Goal: Use online tool/utility: Utilize a website feature to perform a specific function

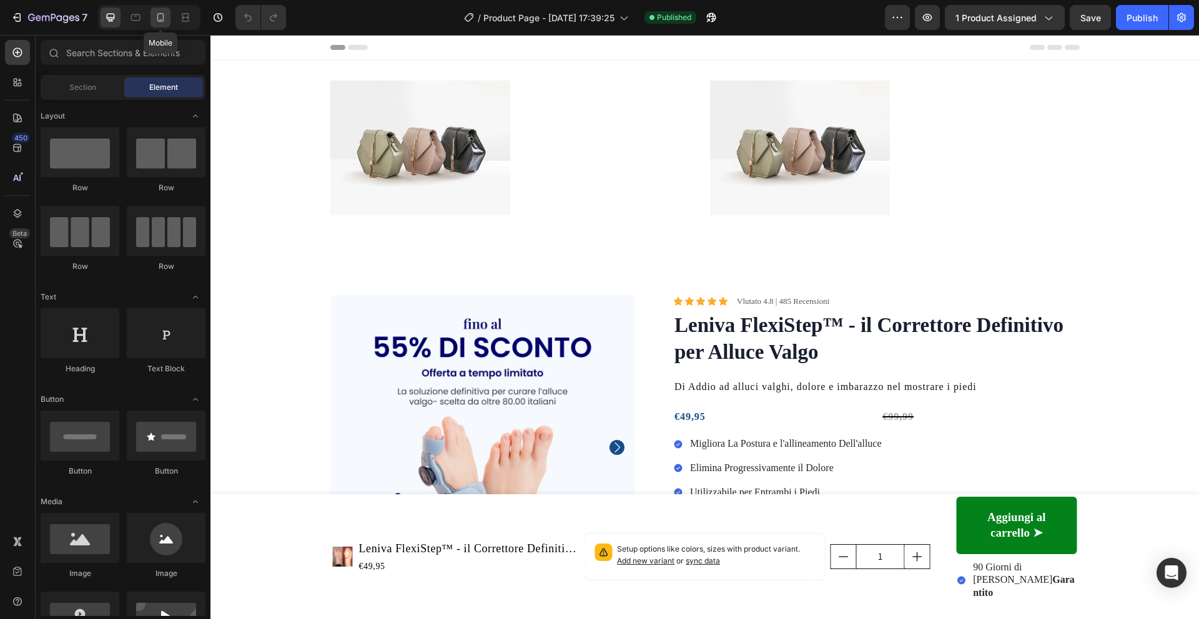
click at [167, 14] on div at bounding box center [160, 17] width 20 height 20
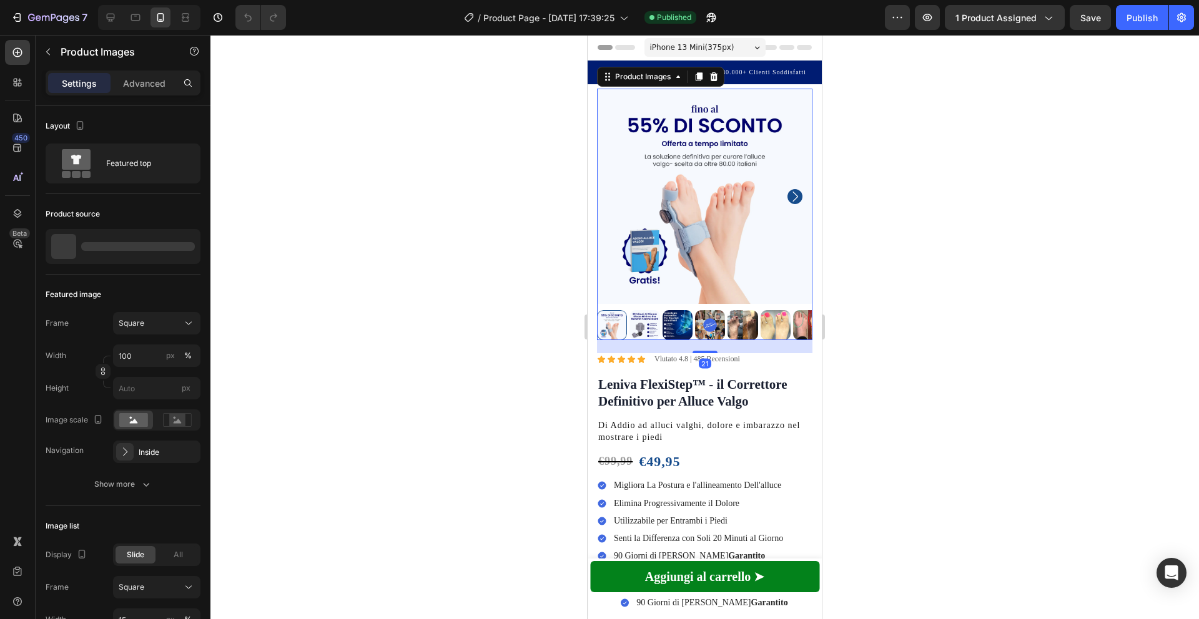
click at [797, 195] on icon "Carousel Next Arrow" at bounding box center [794, 196] width 15 height 15
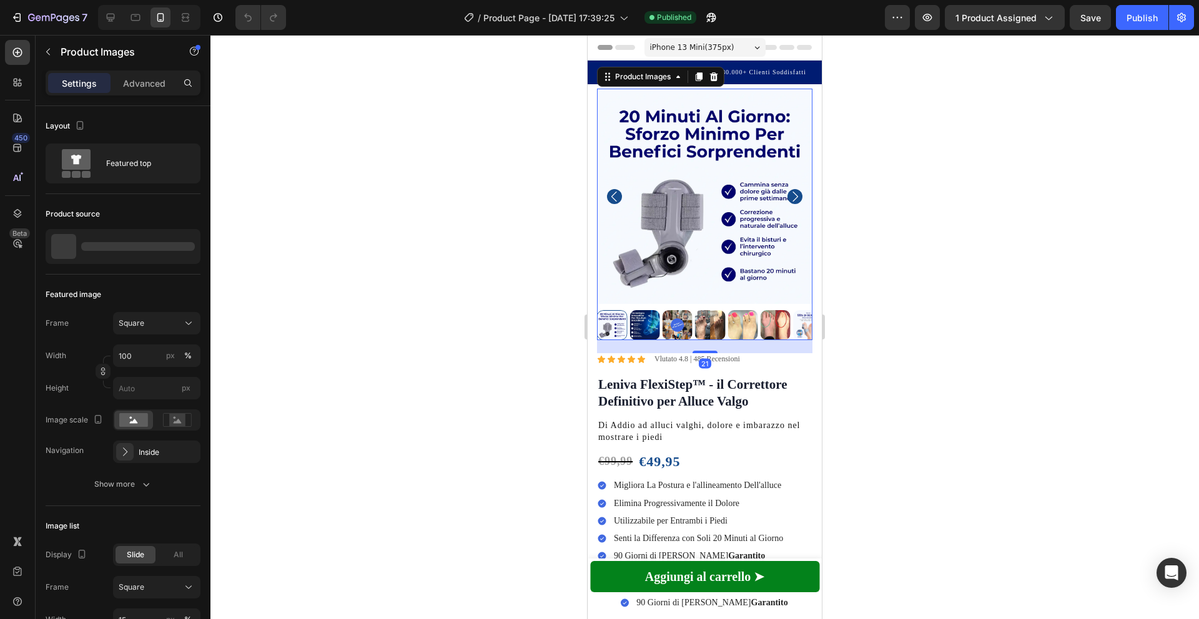
click at [797, 195] on icon "Carousel Next Arrow" at bounding box center [794, 196] width 15 height 15
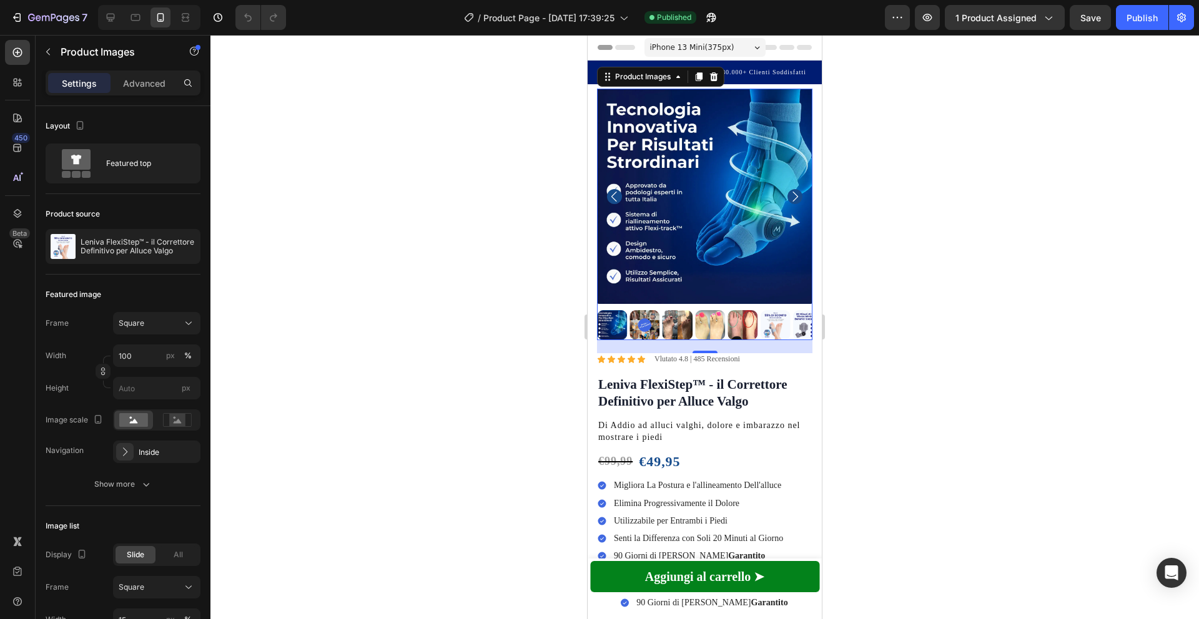
click at [612, 197] on icon "Carousel Back Arrow" at bounding box center [614, 196] width 6 height 10
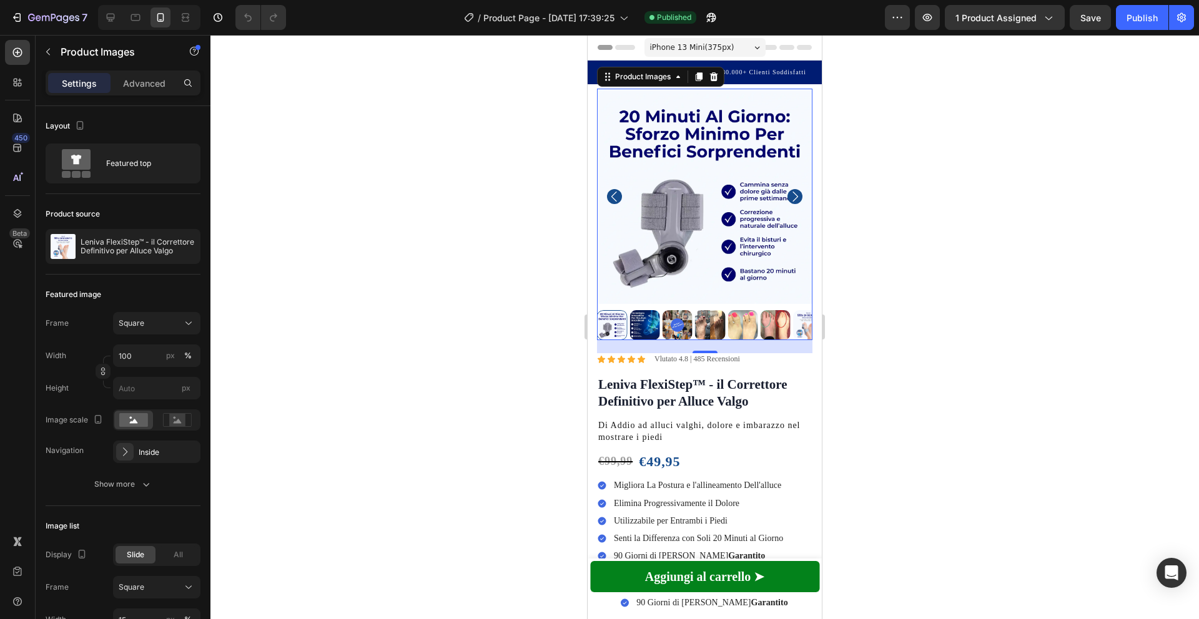
click at [797, 195] on icon "Carousel Next Arrow" at bounding box center [794, 196] width 15 height 15
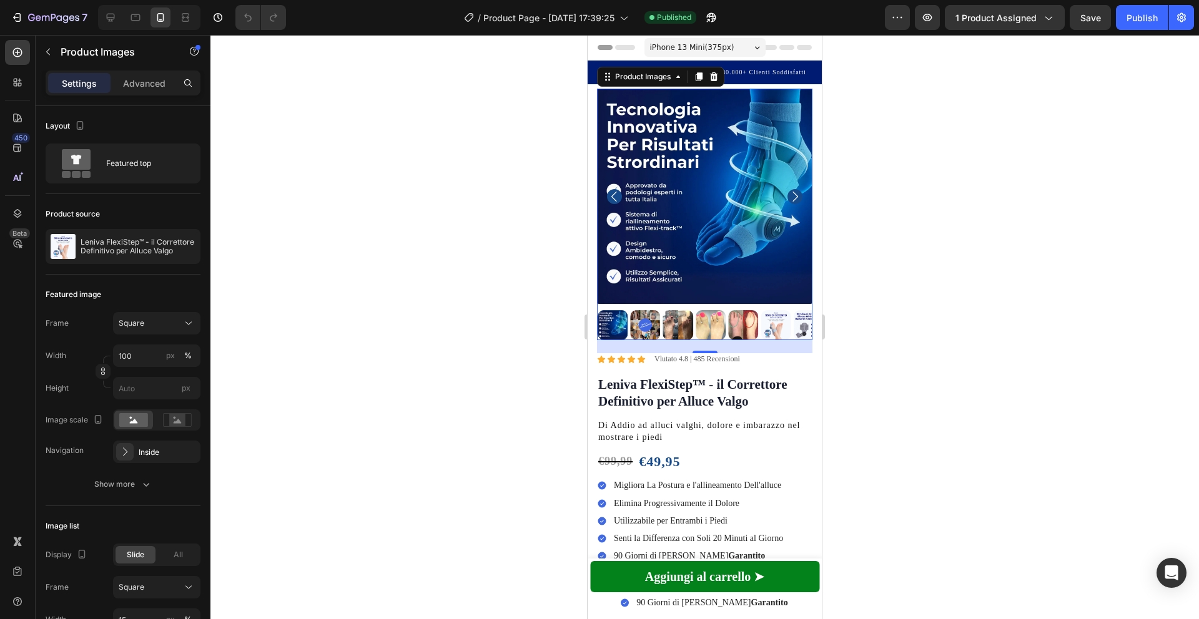
click at [797, 195] on icon "Carousel Next Arrow" at bounding box center [794, 196] width 15 height 15
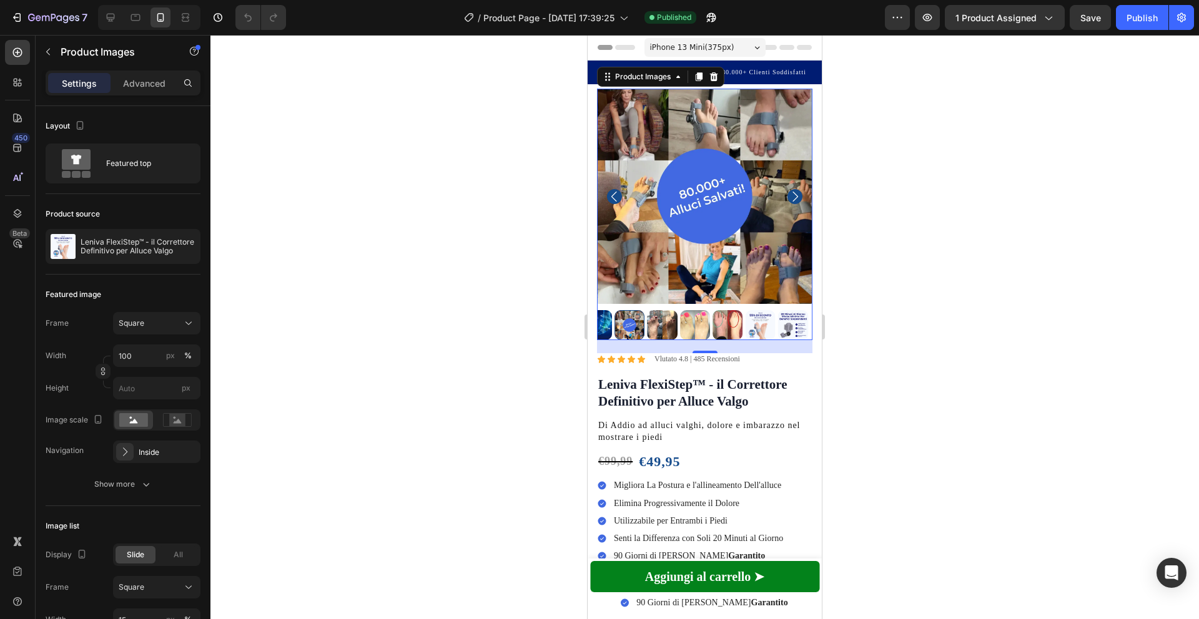
click at [797, 195] on icon "Carousel Next Arrow" at bounding box center [794, 196] width 15 height 15
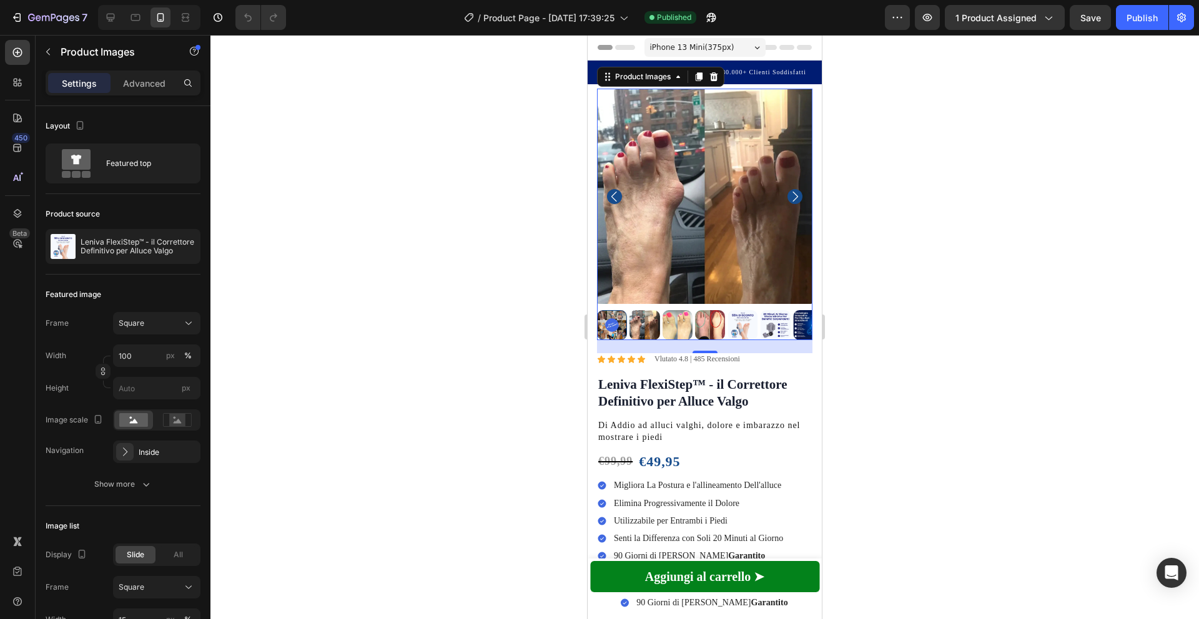
click at [797, 195] on icon "Carousel Next Arrow" at bounding box center [794, 196] width 15 height 15
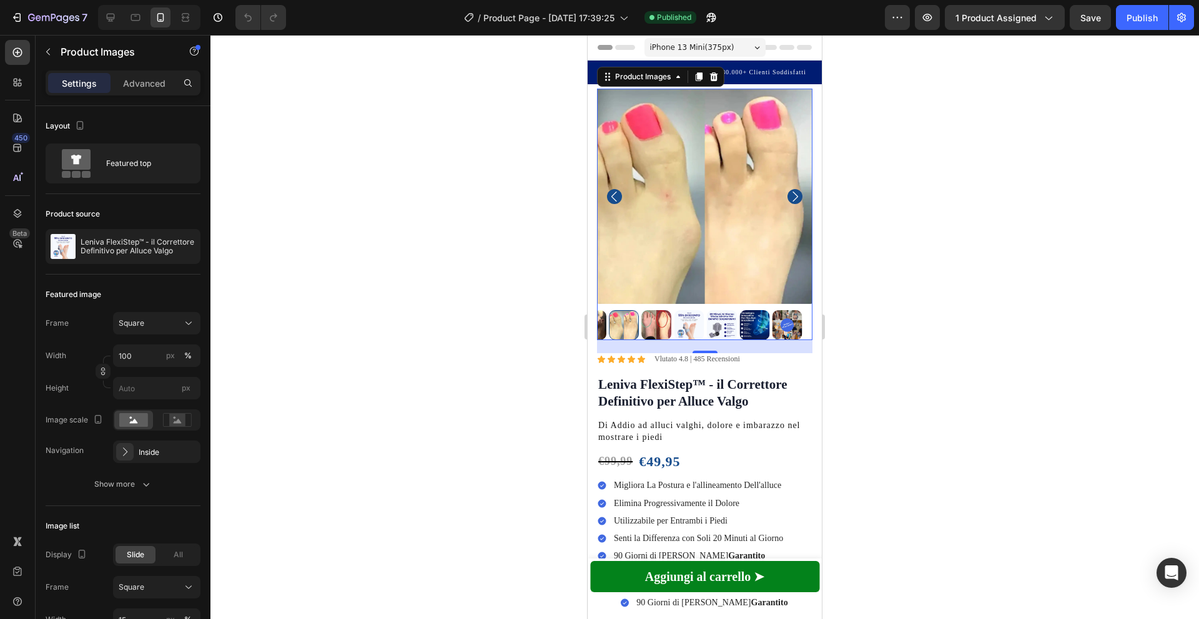
click at [797, 195] on icon "Carousel Next Arrow" at bounding box center [794, 196] width 15 height 15
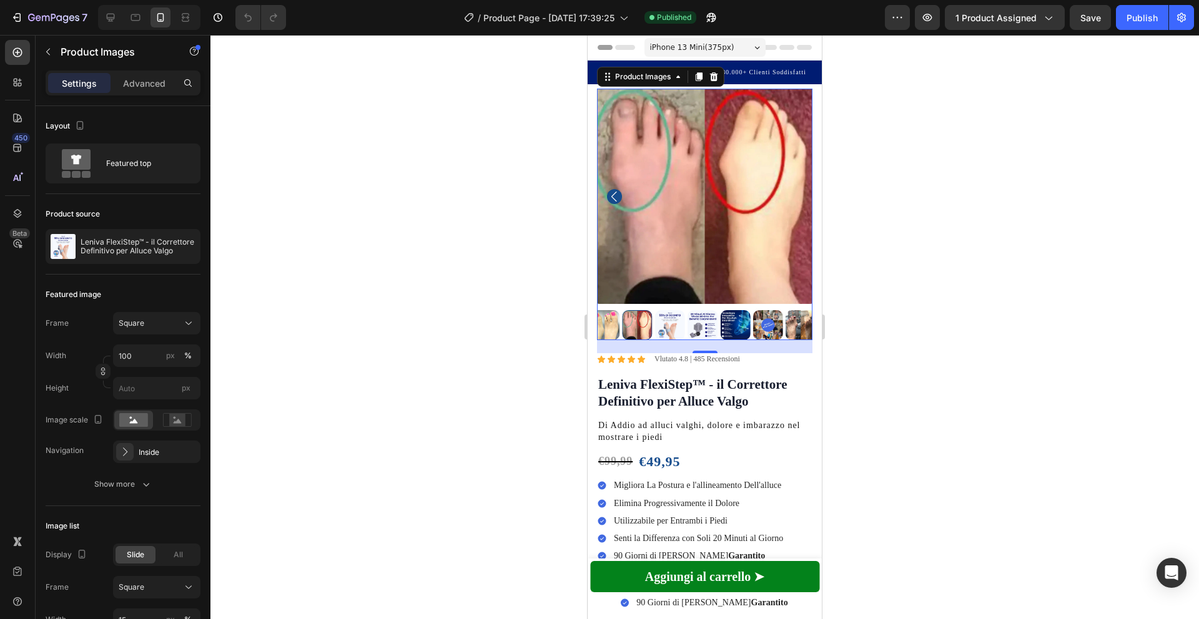
click at [797, 195] on img at bounding box center [704, 196] width 215 height 215
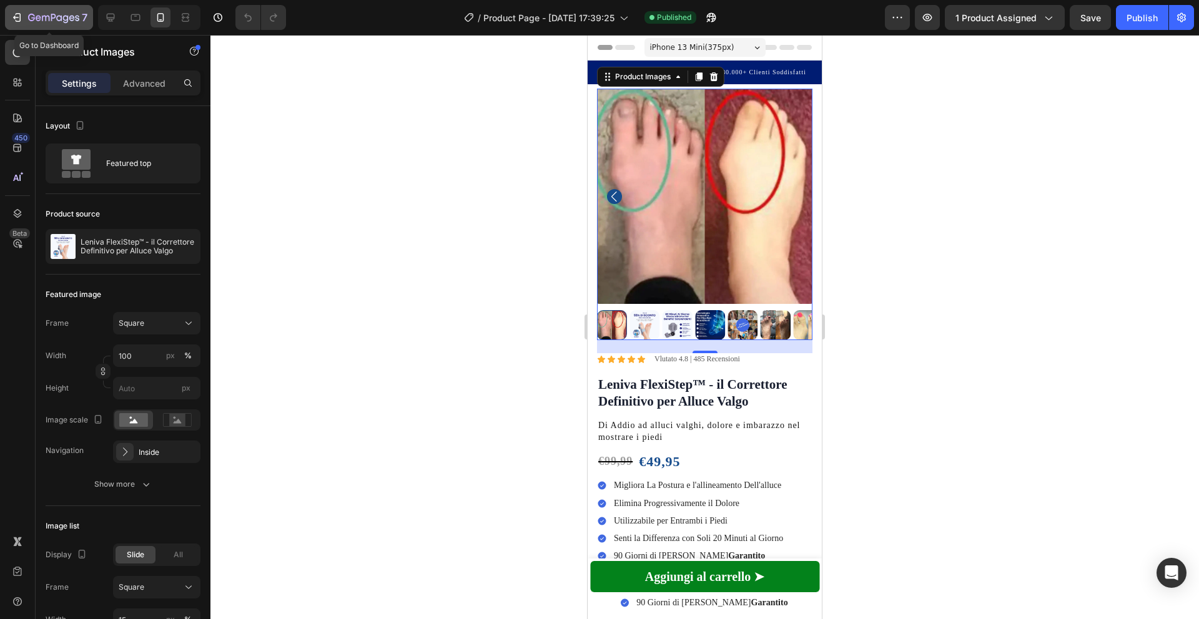
click at [29, 12] on div "7" at bounding box center [57, 17] width 59 height 15
